Goal: Transaction & Acquisition: Purchase product/service

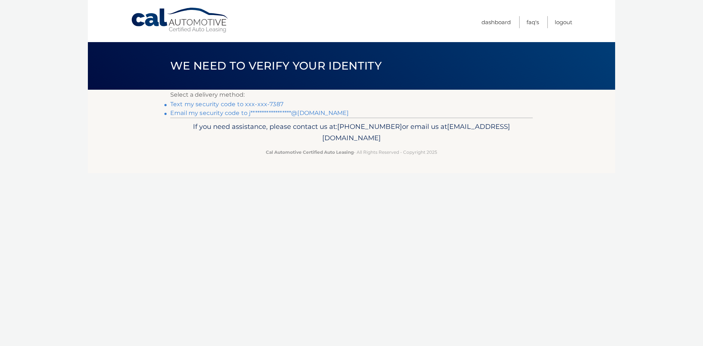
click at [241, 104] on link "Text my security code to xxx-xxx-7387" at bounding box center [226, 104] width 113 height 7
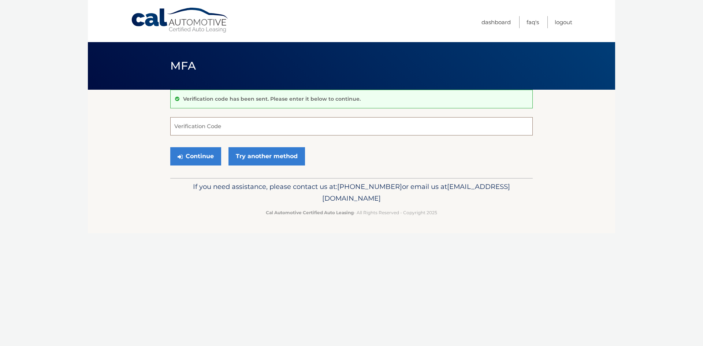
click at [240, 125] on input "Verification Code" at bounding box center [351, 126] width 362 height 18
type input "542815"
click at [199, 151] on button "Continue" at bounding box center [195, 156] width 51 height 18
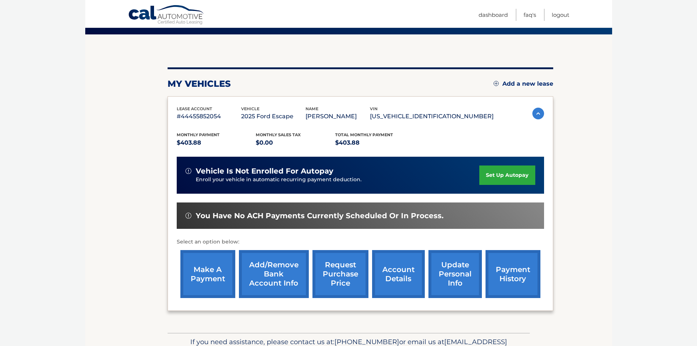
scroll to position [73, 0]
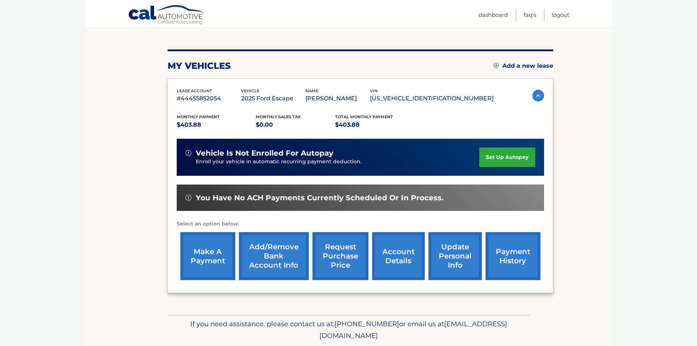
click at [214, 258] on link "make a payment" at bounding box center [207, 256] width 55 height 48
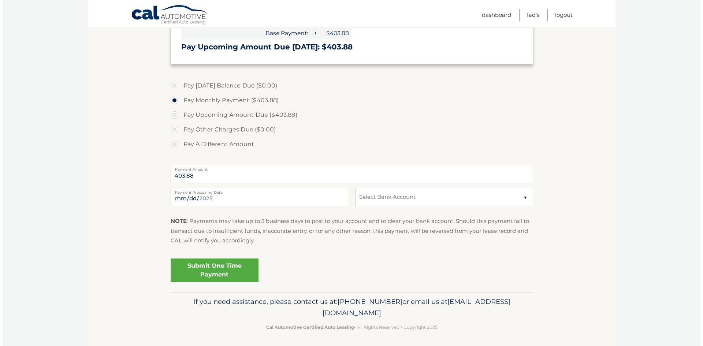
scroll to position [177, 0]
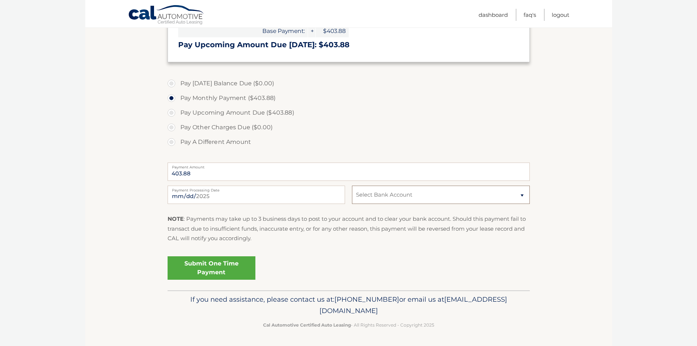
click at [515, 190] on select "Select Bank Account Checking PROVIDENT BANK *****6508 Checking PROVIDENT BANK *…" at bounding box center [440, 195] width 177 height 18
select select "OWQyMGZjMTMtZjA3MS00ZWNjLTg5MzAtNDBiYTc5MjQ2Zjhi"
click at [352, 186] on select "Select Bank Account Checking PROVIDENT BANK *****6508 Checking PROVIDENT BANK *…" at bounding box center [440, 195] width 177 height 18
click at [232, 265] on link "Submit One Time Payment" at bounding box center [212, 267] width 88 height 23
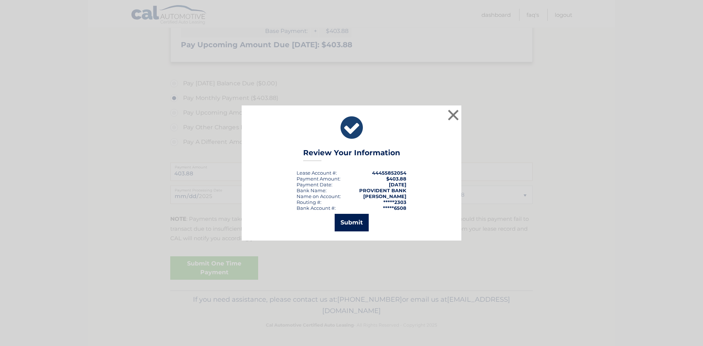
click at [363, 219] on button "Submit" at bounding box center [351, 223] width 34 height 18
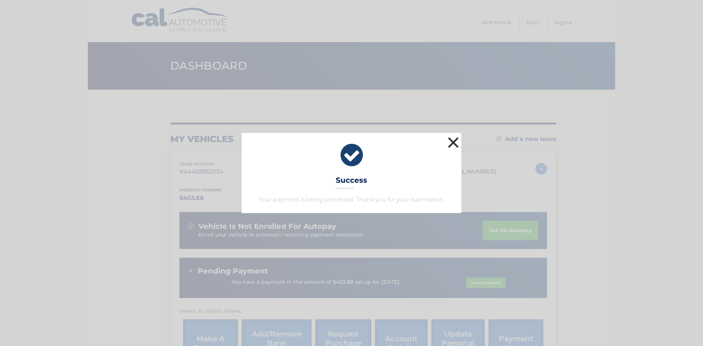
click at [453, 143] on button "×" at bounding box center [453, 142] width 15 height 15
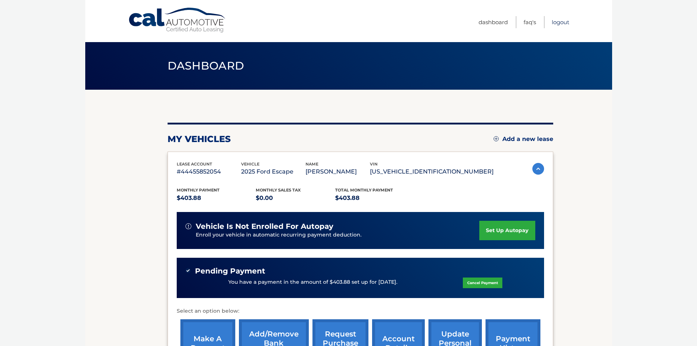
click at [564, 24] on link "Logout" at bounding box center [561, 22] width 18 height 12
